Goal: Task Accomplishment & Management: Manage account settings

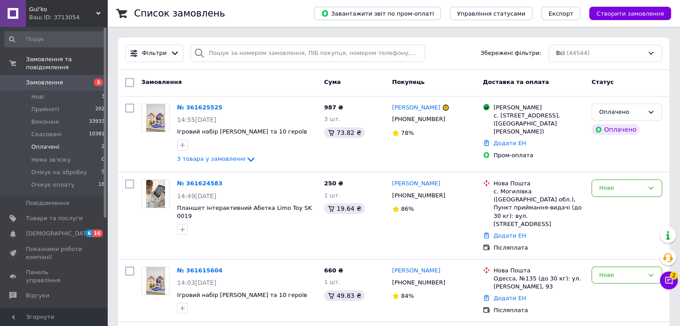
click at [82, 141] on li "Оплачені 2" at bounding box center [55, 147] width 110 height 13
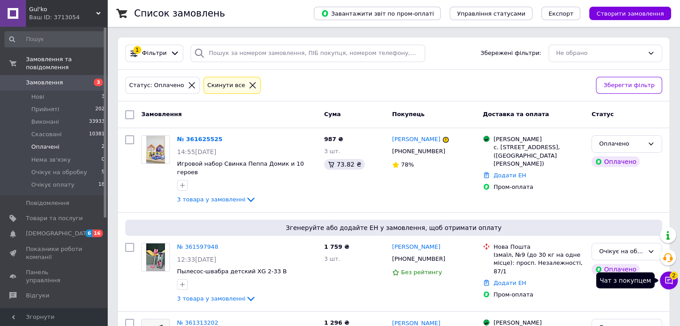
click at [674, 278] on span "2" at bounding box center [674, 274] width 8 height 8
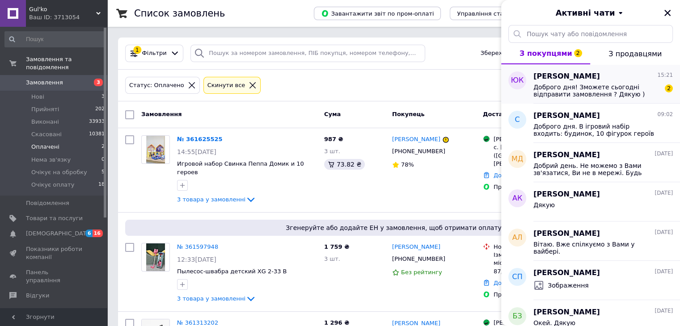
click at [583, 100] on div "[PERSON_NAME] 15:21 Доброго дня! Зможете сьогодні відправити замовлення ? Дякую…" at bounding box center [606, 83] width 147 height 39
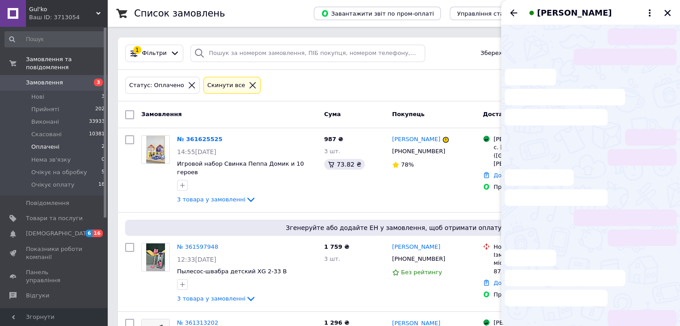
scroll to position [7, 0]
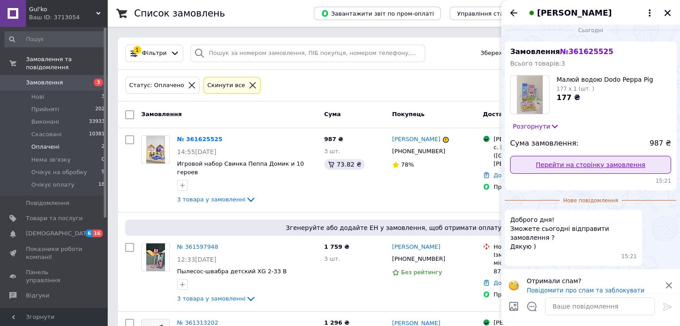
click at [596, 171] on link "Перейти на сторінку замовлення" at bounding box center [590, 165] width 161 height 18
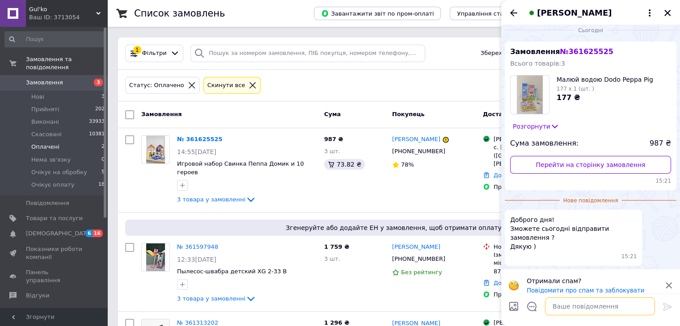
click at [599, 308] on textarea at bounding box center [600, 307] width 110 height 18
click at [655, 242] on div "Доброго дня! Зможете сьогодні відправити замовлення ? Дякую ) 15:21" at bounding box center [591, 238] width 172 height 56
click at [641, 308] on textarea "Доброго дня, замовлення прийнято" at bounding box center [591, 307] width 128 height 18
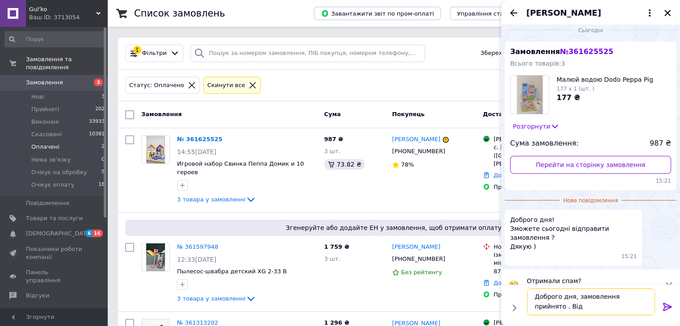
scroll to position [0, 0]
type textarea "Доброго дня, замовлення прийнято . Відправка запланована на завтра"
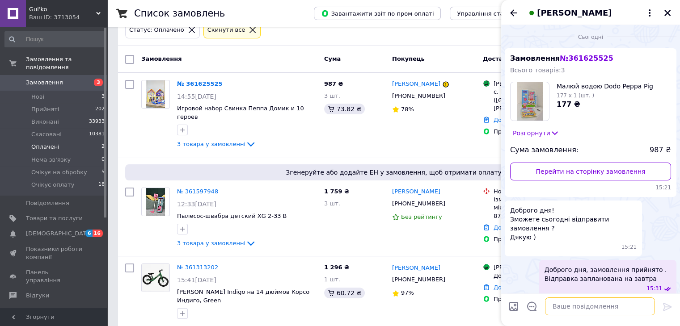
scroll to position [61, 0]
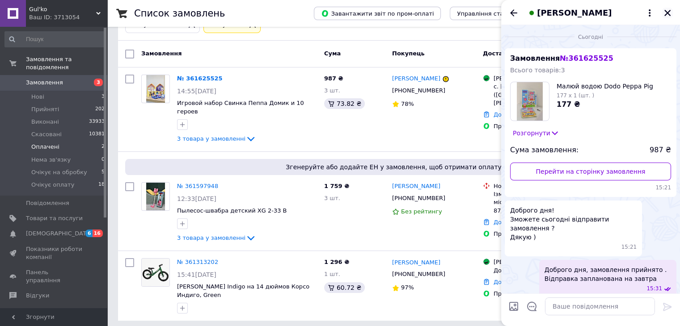
click at [669, 14] on icon "Закрити" at bounding box center [667, 13] width 6 height 6
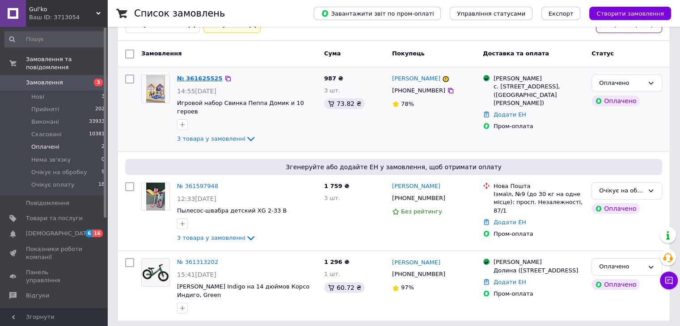
click at [191, 81] on link "№ 361625525" at bounding box center [200, 78] width 46 height 7
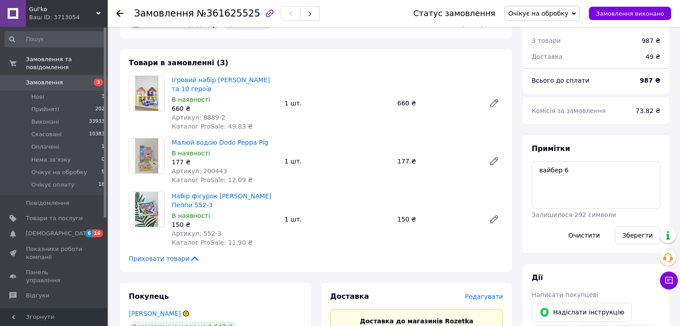
scroll to position [45, 0]
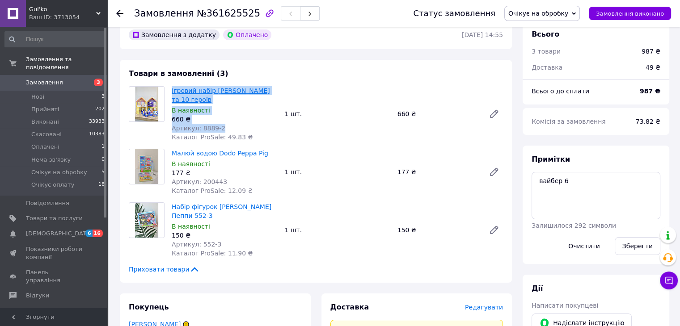
drag, startPoint x: 222, startPoint y: 129, endPoint x: 172, endPoint y: 91, distance: 62.2
click at [172, 91] on div "Ігровий набір Свинка Пеппа Будиночок та 10 героїв В наявності 660 ₴ Артикул: 88…" at bounding box center [224, 113] width 113 height 59
copy div "Ігровий набір Свинка Пеппа Будиночок та 10 героїв В наявності 660 ₴ Артикул: 88…"
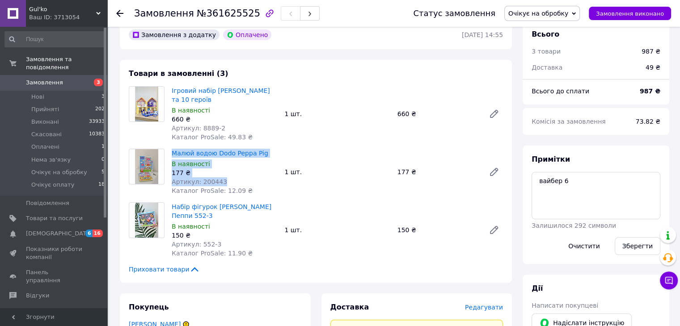
drag, startPoint x: 218, startPoint y: 182, endPoint x: 170, endPoint y: 156, distance: 54.8
click at [170, 156] on div "Малюй водою Dodo Peppa Pig В наявності 177 ₴ Артикул: 200443 Каталог ProSale: 1…" at bounding box center [224, 172] width 113 height 50
copy div "Малюй водою Dodo Peppa Pig В наявності 177 ₴ Артикул: 200443"
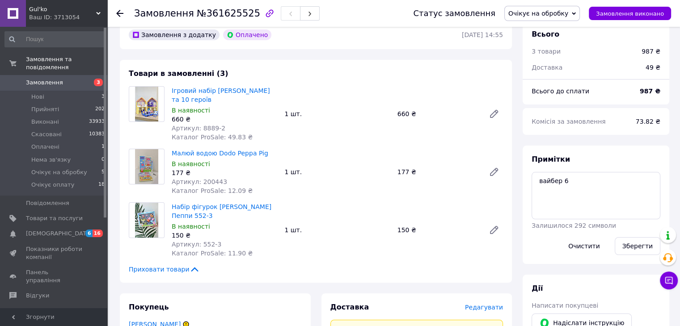
click at [668, 173] on div "Примітки вайбер 6 Залишилося 292 символи Очистити Зберегти" at bounding box center [595, 205] width 147 height 118
drag, startPoint x: 188, startPoint y: 218, endPoint x: 169, endPoint y: 210, distance: 20.8
click at [169, 210] on div "Набір фігурок Peppa Сім'я Пеппи 552-3 В наявності 150 ₴ Артикул: 552-3 Каталог …" at bounding box center [224, 230] width 113 height 59
copy link "Набір фігурок [PERSON_NAME] Пеппи 552-3"
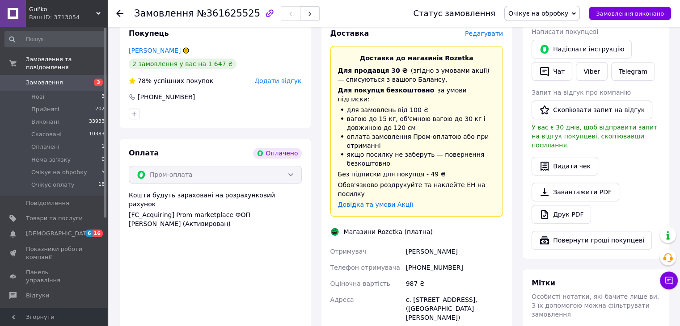
scroll to position [358, 0]
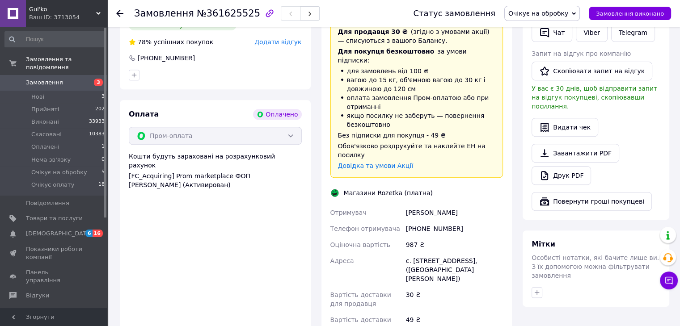
drag, startPoint x: 467, startPoint y: 270, endPoint x: 406, endPoint y: 198, distance: 94.5
click at [406, 205] on div "Отримувач [PERSON_NAME] Телефон отримувача [PHONE_NUMBER] Оціночна вартість 987…" at bounding box center [417, 271] width 177 height 132
copy div "[PERSON_NAME] Телефон отримувача [PHONE_NUMBER] Оціночна вартість 987 ₴ Адреса …"
click at [568, 17] on span "Очікує на обробку" at bounding box center [538, 13] width 60 height 7
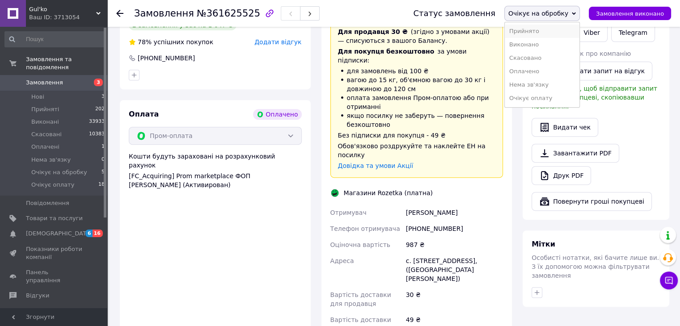
click at [559, 31] on li "Прийнято" at bounding box center [542, 31] width 75 height 13
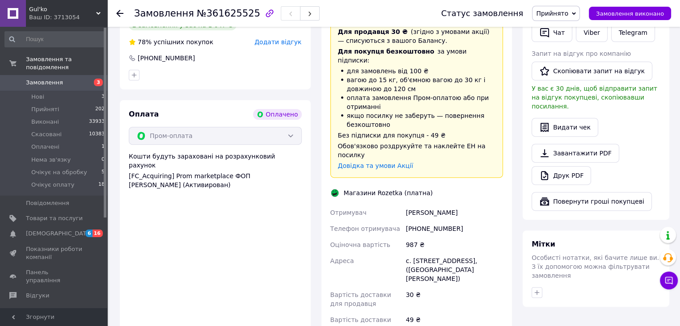
click at [319, 279] on div "Доставка Редагувати Доставка до магазинів Rozetka Для продавця 30 ₴   (згідно з…" at bounding box center [417, 206] width 202 height 451
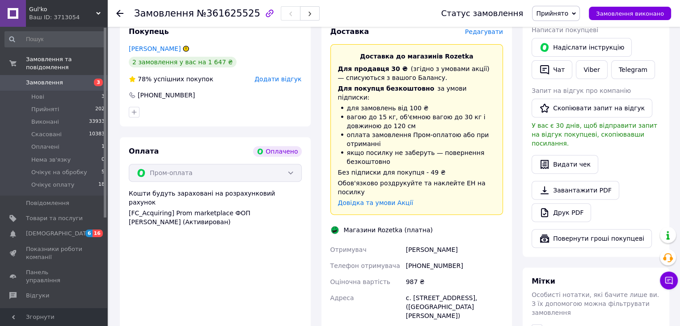
scroll to position [268, 0]
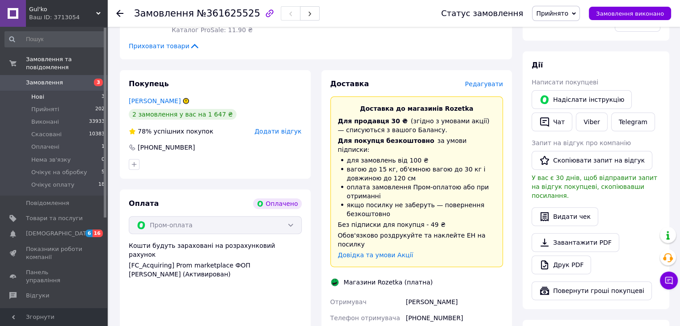
click at [60, 92] on li "Нові 3" at bounding box center [55, 97] width 110 height 13
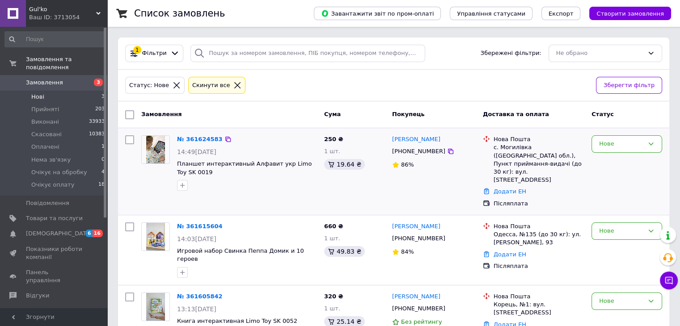
scroll to position [15, 0]
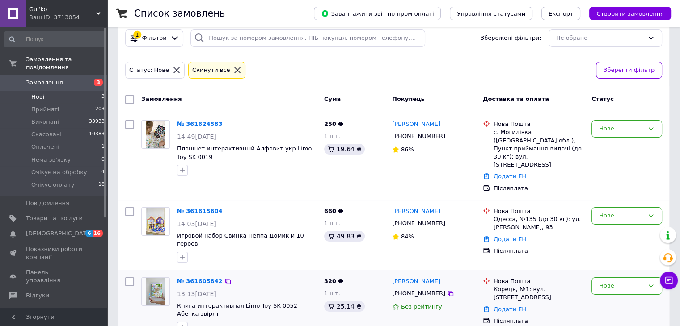
click at [197, 278] on link "№ 361605842" at bounding box center [200, 281] width 46 height 7
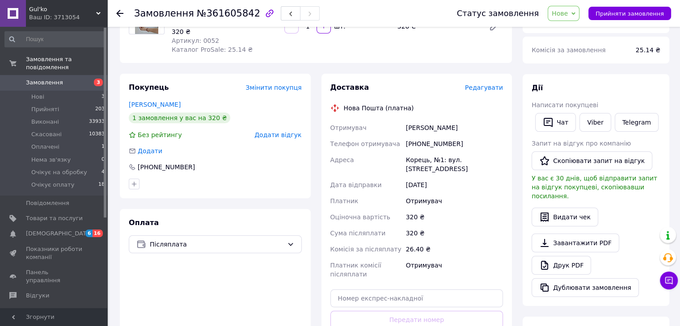
scroll to position [60, 0]
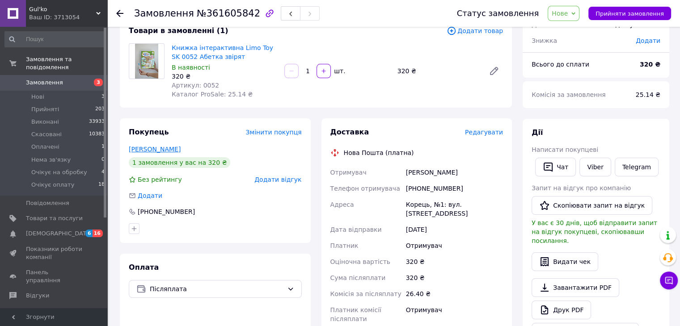
click at [156, 147] on link "[PERSON_NAME]" at bounding box center [155, 149] width 52 height 7
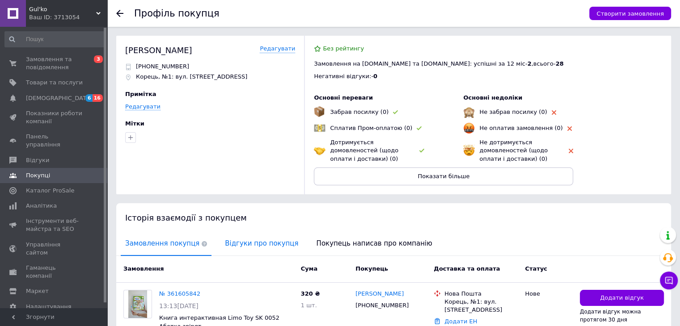
click at [246, 248] on span "Відгуки про покупця" at bounding box center [261, 243] width 82 height 23
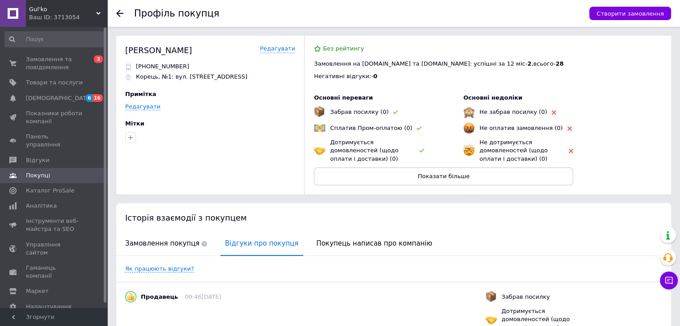
click at [120, 13] on icon at bounding box center [119, 13] width 7 height 7
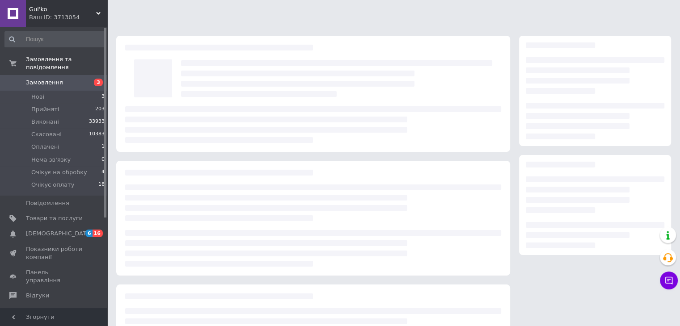
scroll to position [60, 0]
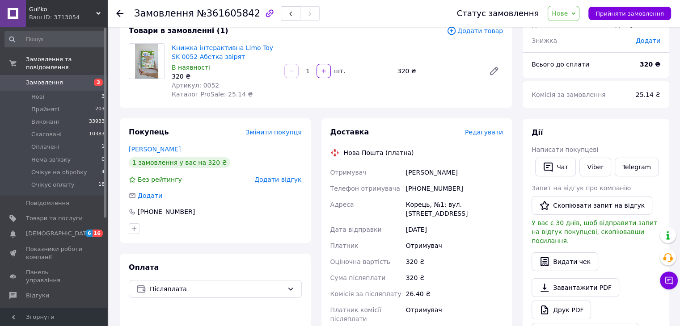
click at [142, 155] on div "Покупець Змінити покупця [PERSON_NAME] 1 замовлення у вас на 320 ₴ Без рейтингу…" at bounding box center [215, 180] width 191 height 125
click at [163, 149] on link "[PERSON_NAME]" at bounding box center [155, 149] width 52 height 7
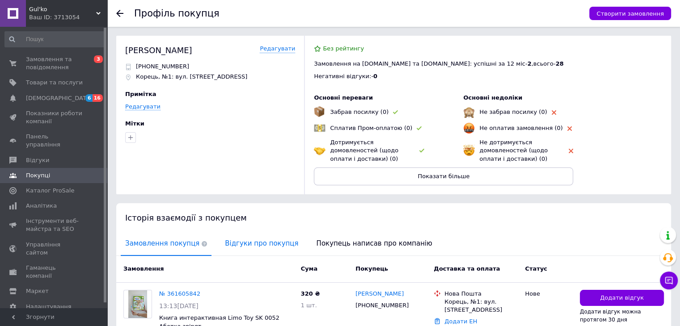
click at [241, 240] on span "Відгуки про покупця" at bounding box center [261, 243] width 82 height 23
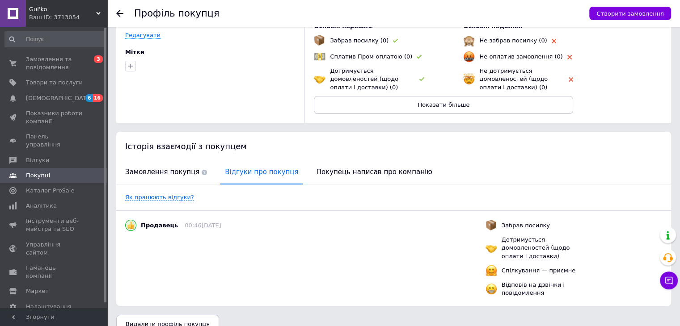
scroll to position [79, 0]
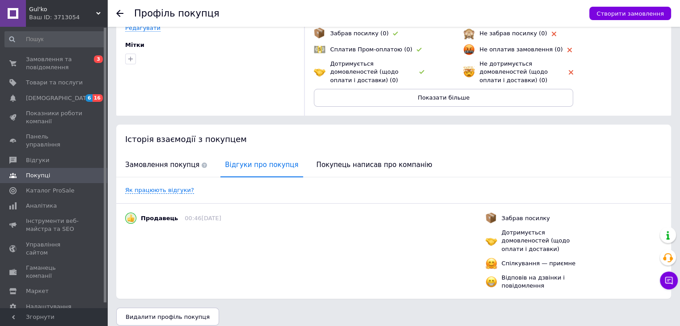
click at [121, 14] on icon at bounding box center [119, 13] width 7 height 7
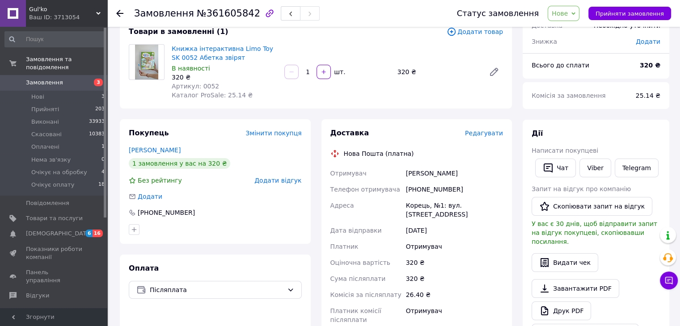
scroll to position [45, 0]
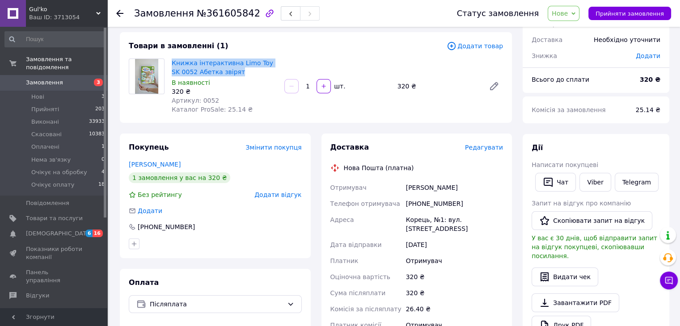
drag, startPoint x: 226, startPoint y: 70, endPoint x: 171, endPoint y: 61, distance: 55.7
click at [171, 61] on div "Книжка інтерактивна Limo Toy SK 0052 Абетка звірят В наявності 320 ₴ Артикул: 0…" at bounding box center [224, 86] width 113 height 59
copy link "Книжка інтерактивна Limo Toy SK 0052 Абетка звірят"
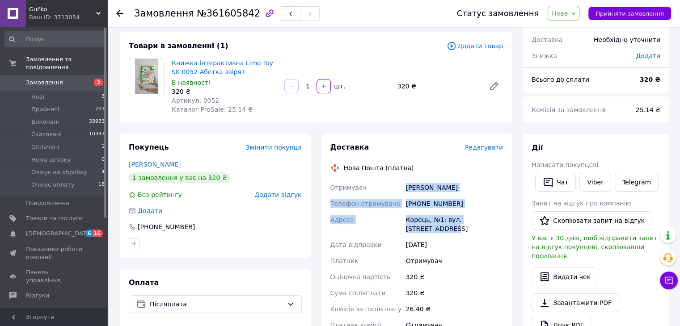
drag, startPoint x: 498, startPoint y: 219, endPoint x: 406, endPoint y: 190, distance: 96.4
click at [406, 190] on div "Отримувач [PERSON_NAME] Телефон отримувача [PHONE_NUMBER] [PERSON_NAME][GEOGRAP…" at bounding box center [417, 261] width 177 height 163
copy div "[PERSON_NAME] Телефон отримувача [PHONE_NUMBER] [PERSON_NAME][GEOGRAPHIC_DATA]:…"
click at [567, 13] on span "Нове" at bounding box center [560, 13] width 16 height 7
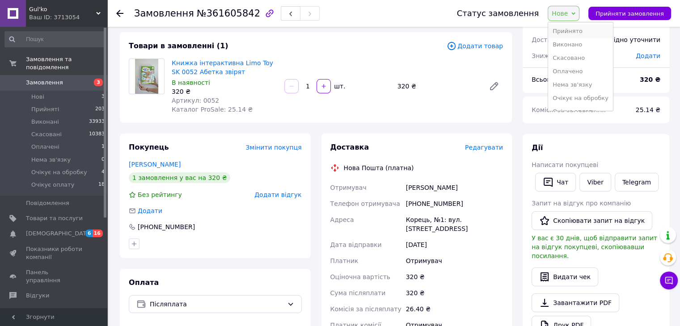
click at [565, 28] on li "Прийнято" at bounding box center [580, 31] width 65 height 13
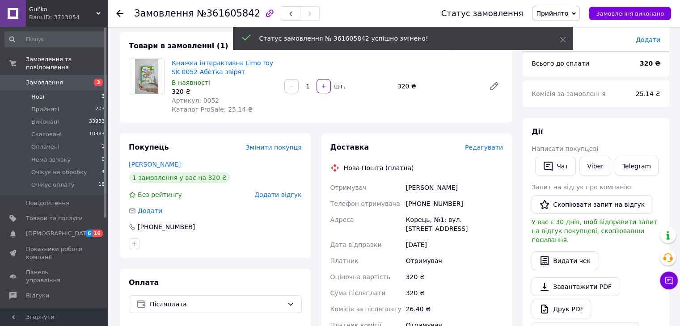
click at [68, 91] on li "Нові 3" at bounding box center [55, 97] width 110 height 13
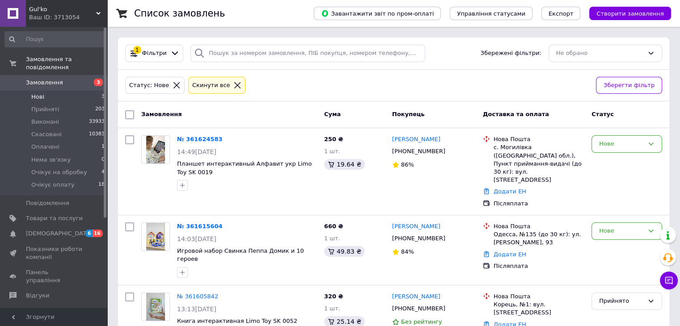
scroll to position [15, 0]
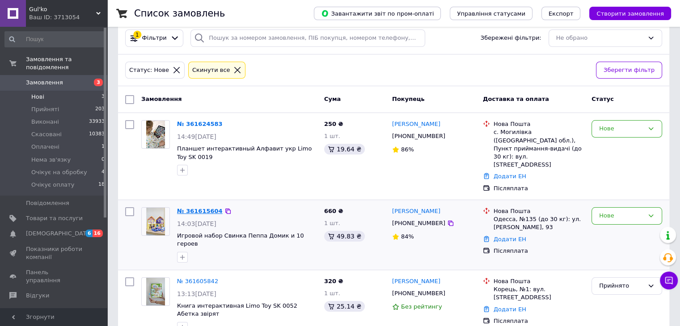
click at [197, 208] on link "№ 361615604" at bounding box center [200, 211] width 46 height 7
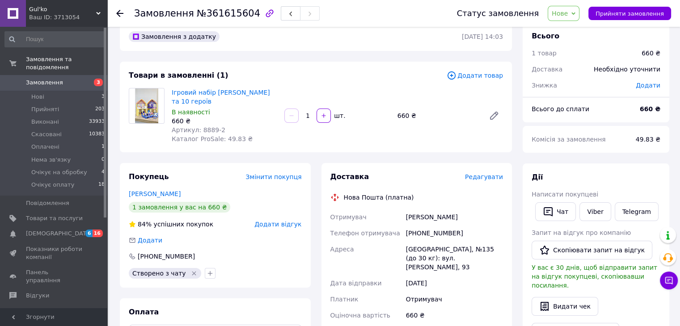
scroll to position [60, 0]
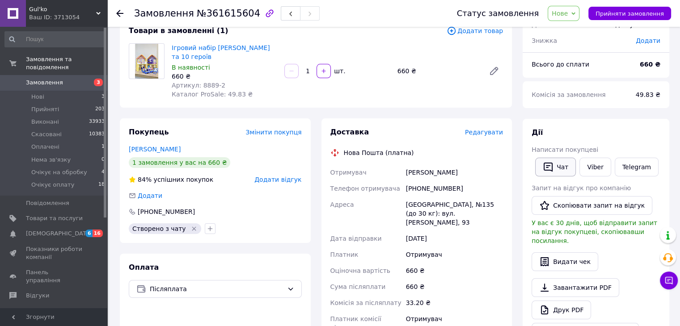
click at [565, 167] on button "Чат" at bounding box center [555, 167] width 41 height 19
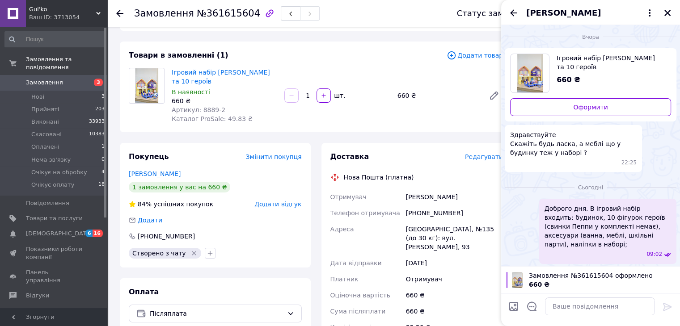
scroll to position [15, 0]
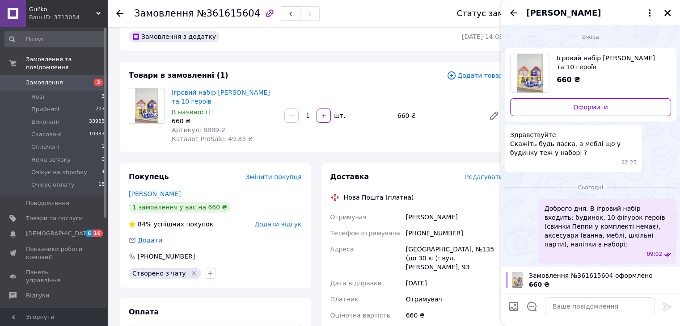
click at [438, 149] on div "Товари в замовленні (1) Додати товар Ігровий набір Свинка Пеппа Будиночок та 10…" at bounding box center [316, 107] width 392 height 91
click at [513, 11] on icon "Назад" at bounding box center [513, 13] width 11 height 11
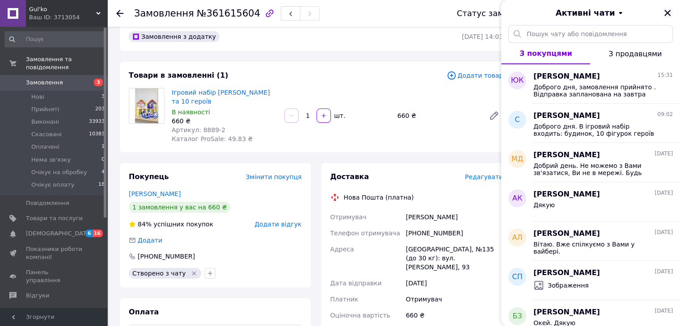
click at [670, 13] on icon "Закрити" at bounding box center [667, 13] width 8 height 8
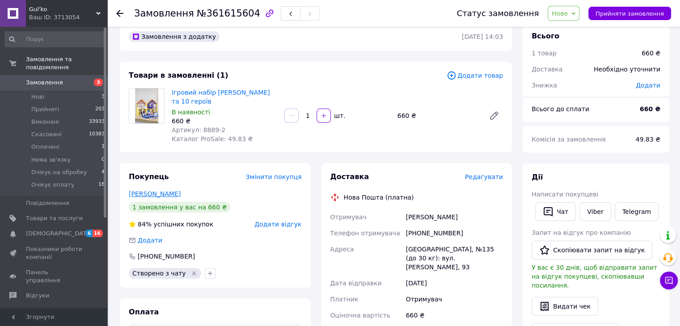
click at [165, 194] on link "[PERSON_NAME]" at bounding box center [155, 193] width 52 height 7
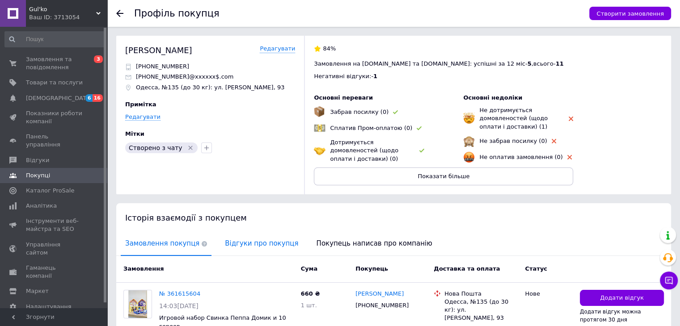
click at [265, 244] on span "Відгуки про покупця" at bounding box center [261, 243] width 82 height 23
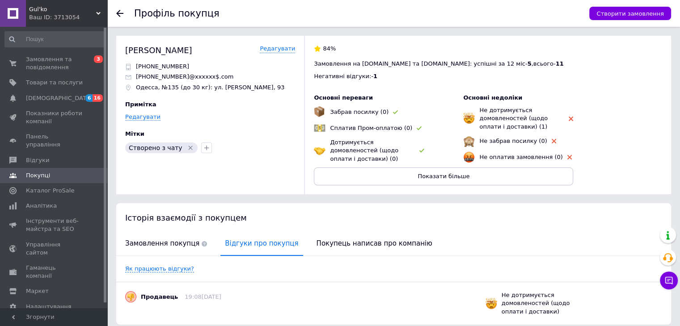
click at [122, 12] on icon at bounding box center [119, 13] width 7 height 7
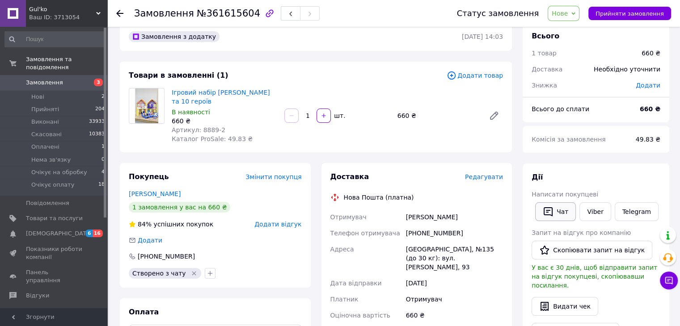
click at [550, 210] on icon "button" at bounding box center [548, 211] width 11 height 11
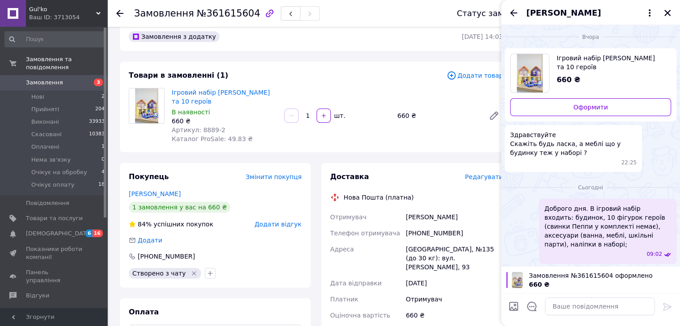
click at [663, 169] on div "Здравствуйте Скажіть будь ласка, а меблі що у будинку теж у наборі ? 22:25" at bounding box center [591, 148] width 172 height 47
click at [603, 306] on textarea at bounding box center [600, 307] width 110 height 18
paste textarea "Доброго дня. Відправлення післяплатою можливе за умови мінімальної передплати 1…"
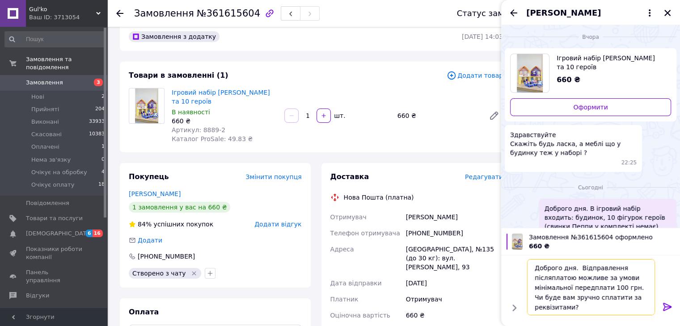
click at [611, 285] on textarea "Доброго дня. Відправлення післяплатою можливе за умови мінімальної передплати 1…" at bounding box center [591, 287] width 128 height 56
type textarea "Доброго дня. Відправлення післяплатою можливе за умови мінімальної передплати 1…"
click at [667, 306] on icon at bounding box center [667, 307] width 11 height 11
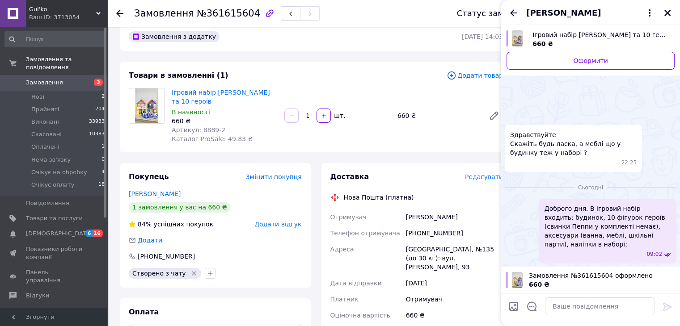
scroll to position [187, 0]
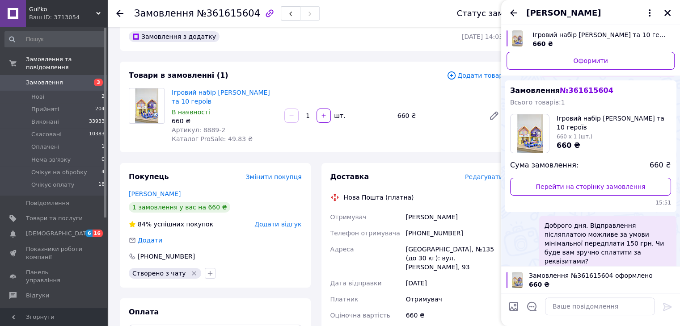
click at [329, 156] on div "Замовлення з додатку [DATE] 14:03 Товари в замовленні (1) Додати товар Ігровий …" at bounding box center [315, 317] width 403 height 590
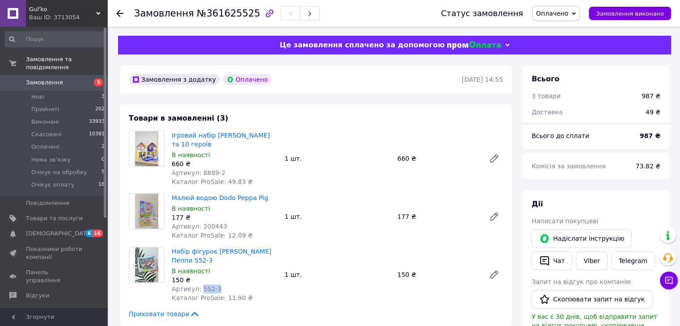
drag, startPoint x: 198, startPoint y: 291, endPoint x: 213, endPoint y: 294, distance: 14.9
click at [213, 293] on span "Артикул: 552-3" at bounding box center [197, 289] width 50 height 7
copy span "552-3"
click at [439, 281] on div "150 ₴" at bounding box center [438, 275] width 88 height 13
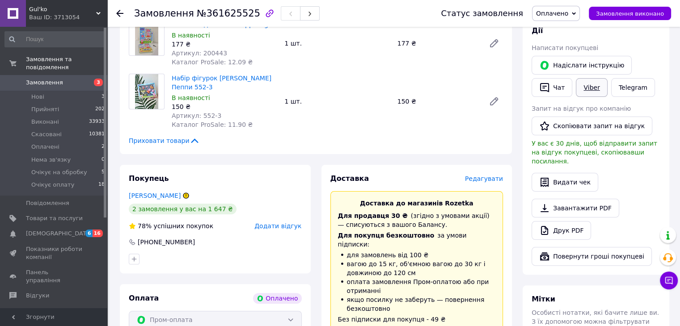
scroll to position [168, 0]
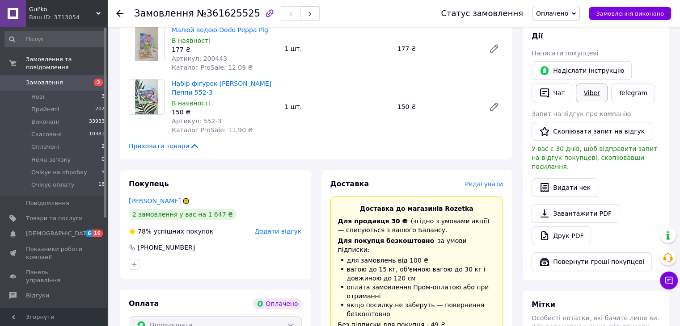
click at [590, 94] on link "Viber" at bounding box center [591, 93] width 31 height 19
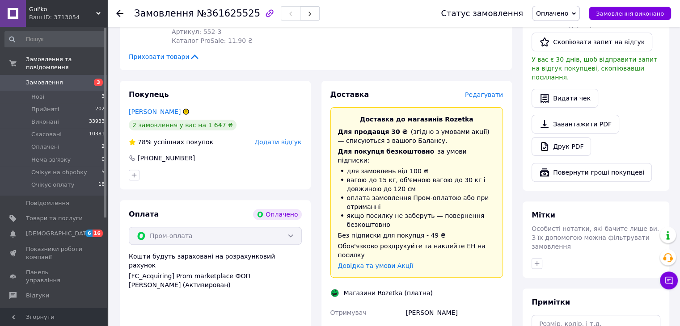
scroll to position [392, 0]
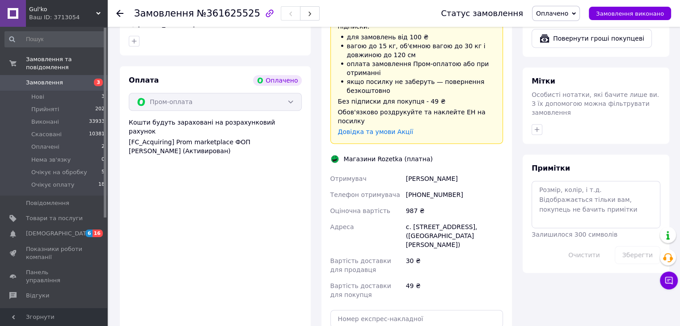
click at [312, 272] on div "Покупець Клименко Юлия 2 замовлення у вас на 1 647 ₴ 78% успішних покупок Додат…" at bounding box center [215, 172] width 202 height 451
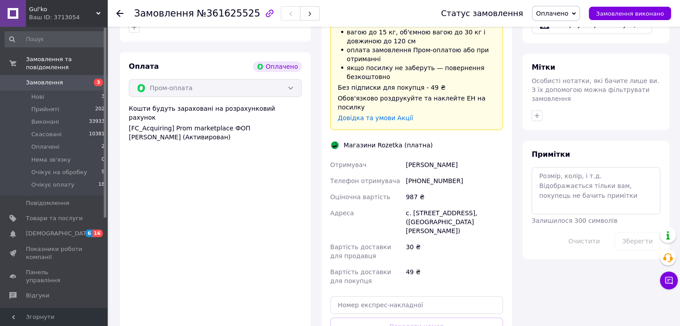
scroll to position [481, 0]
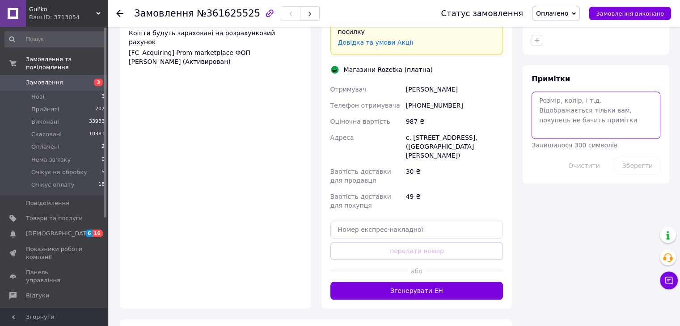
click at [574, 96] on textarea at bounding box center [595, 115] width 129 height 47
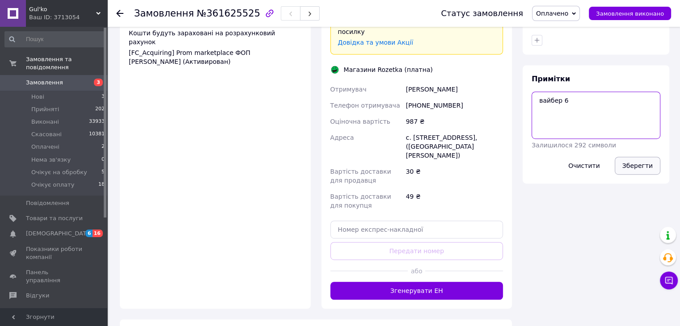
type textarea "вайбер 6"
click at [627, 157] on button "Зберегти" at bounding box center [638, 166] width 46 height 18
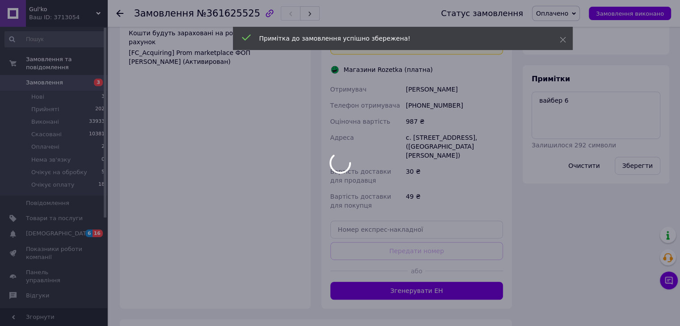
click at [573, 15] on div at bounding box center [340, 163] width 680 height 326
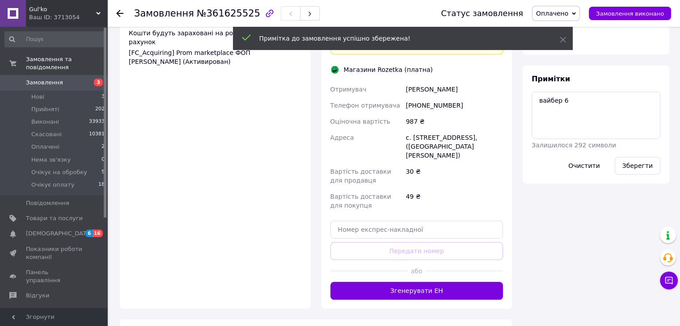
click at [576, 12] on icon at bounding box center [574, 14] width 4 height 4
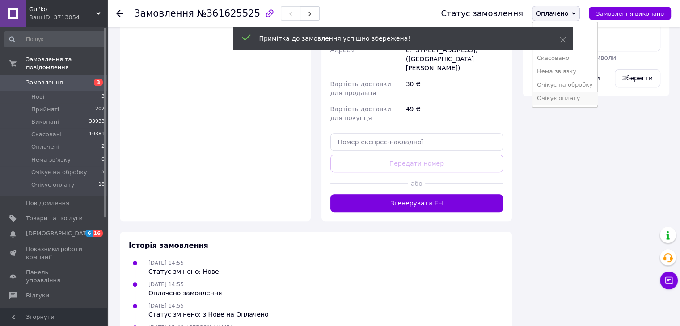
scroll to position [570, 0]
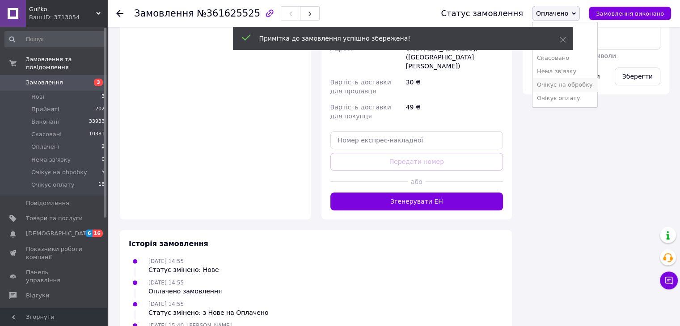
click at [591, 81] on li "Очікує на обробку" at bounding box center [564, 84] width 65 height 13
click at [76, 179] on li "Очікує оплату 18" at bounding box center [55, 187] width 110 height 17
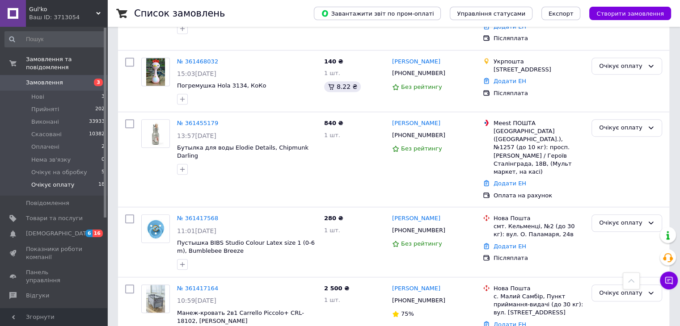
scroll to position [506, 0]
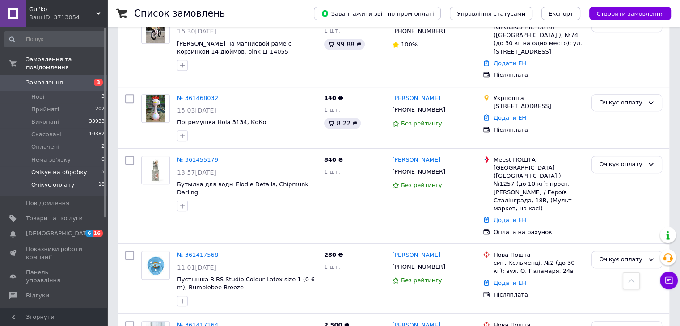
click at [84, 166] on li "Очікує на обробку 5" at bounding box center [55, 172] width 110 height 13
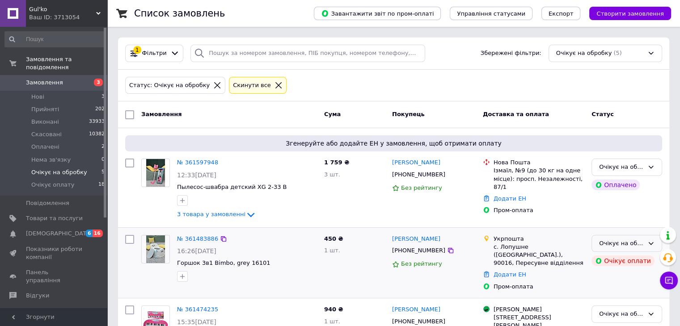
click at [616, 244] on div "Очікує на обробку" at bounding box center [621, 243] width 45 height 9
click at [622, 297] on li "Скасовано" at bounding box center [627, 294] width 70 height 17
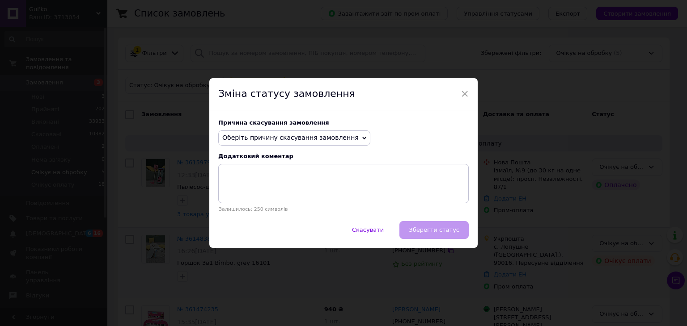
click at [317, 142] on span "Оберіть причину скасування замовлення" at bounding box center [294, 138] width 152 height 15
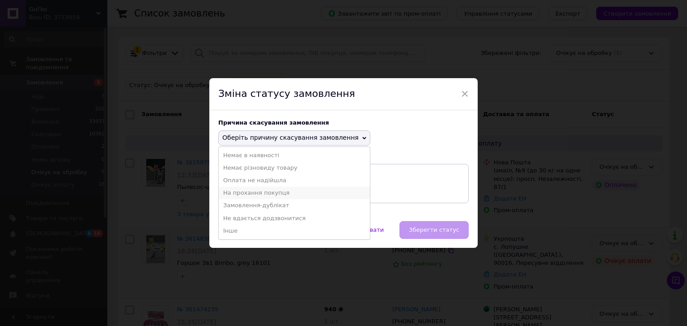
click at [270, 198] on li "На прохання покупця" at bounding box center [294, 193] width 151 height 13
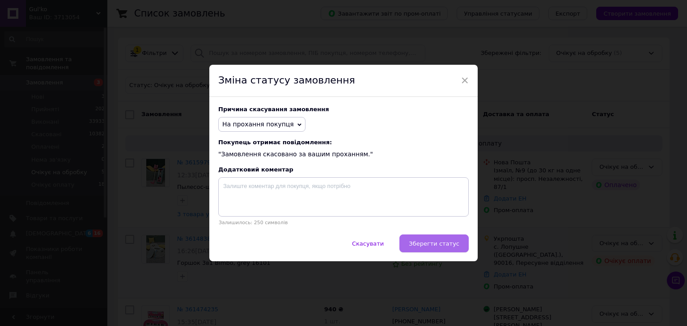
click at [428, 242] on span "Зберегти статус" at bounding box center [434, 243] width 51 height 7
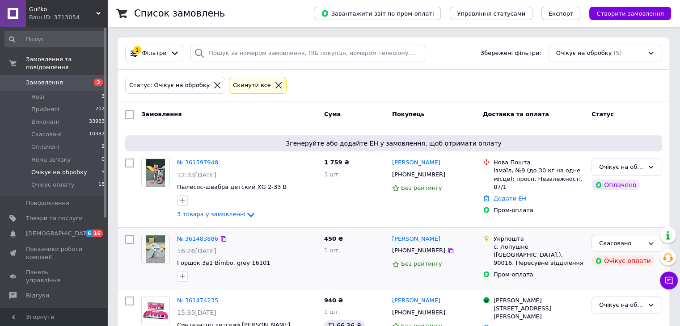
click at [677, 116] on div "Список замовлень Завантажити звіт по пром-оплаті Управління статусами Експорт С…" at bounding box center [393, 264] width 573 height 528
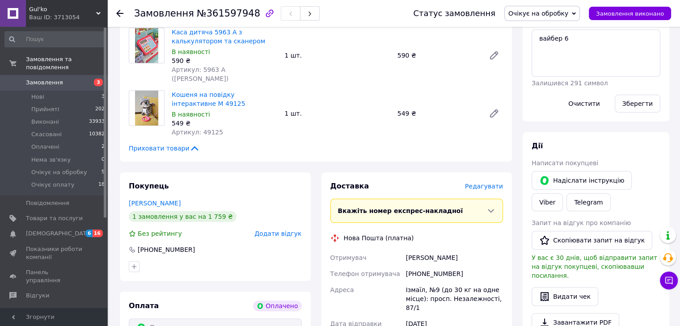
scroll to position [110, 0]
